Goal: Find specific page/section: Find specific page/section

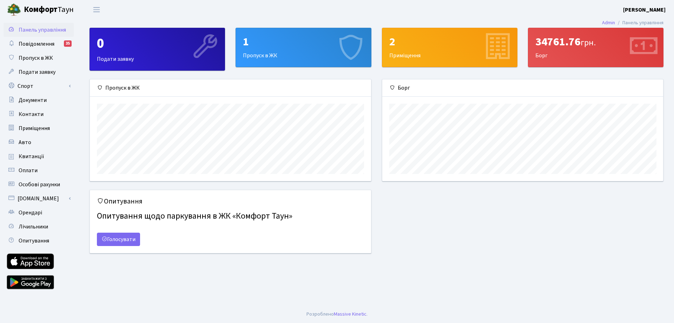
scroll to position [102, 281]
click at [293, 41] on div "1" at bounding box center [303, 41] width 121 height 13
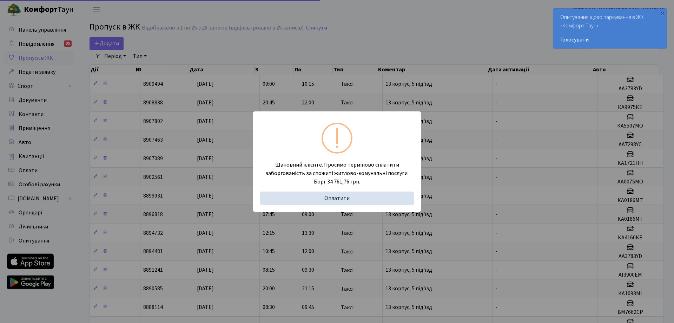
select select "25"
click at [659, 13] on div "×" at bounding box center [657, 12] width 7 height 7
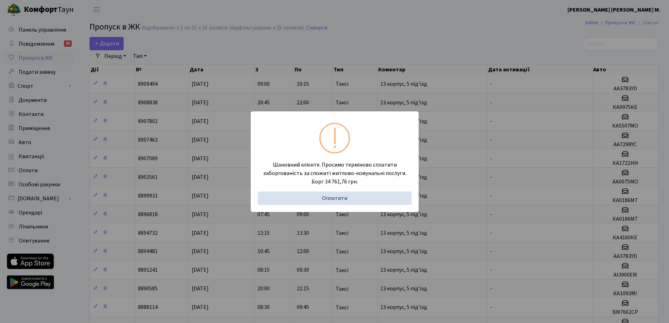
click at [464, 35] on div "Шановний клієнте. Просимо терміново сплатити заборгованість за спожиті житлово-…" at bounding box center [334, 161] width 669 height 323
